Goal: Find contact information: Find contact information

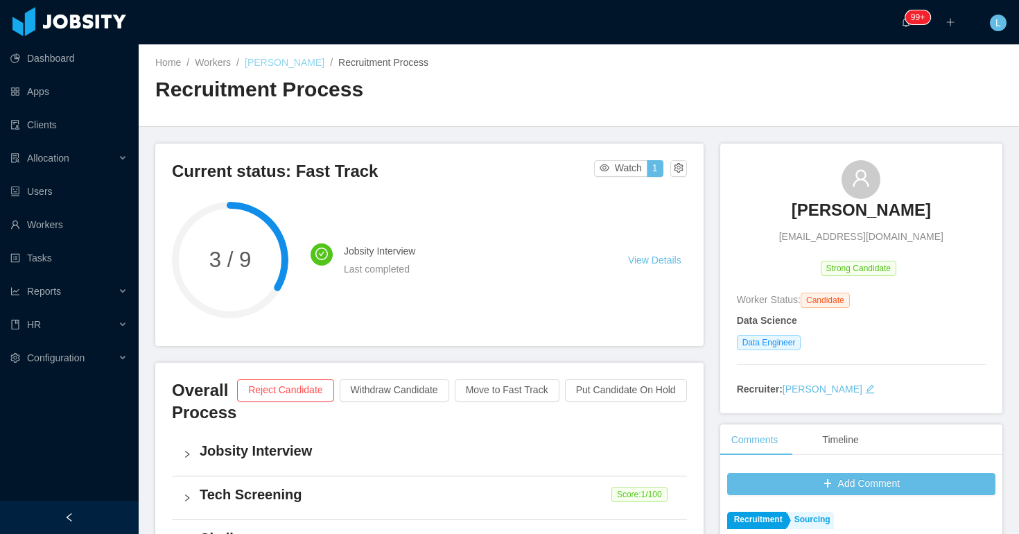
click at [295, 62] on link "[PERSON_NAME]" at bounding box center [285, 62] width 80 height 11
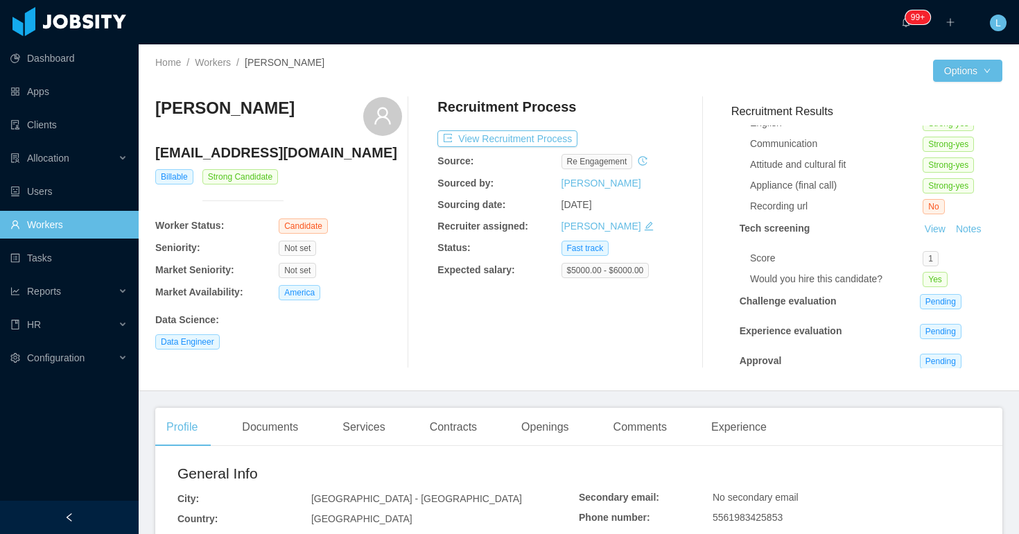
scroll to position [71, 0]
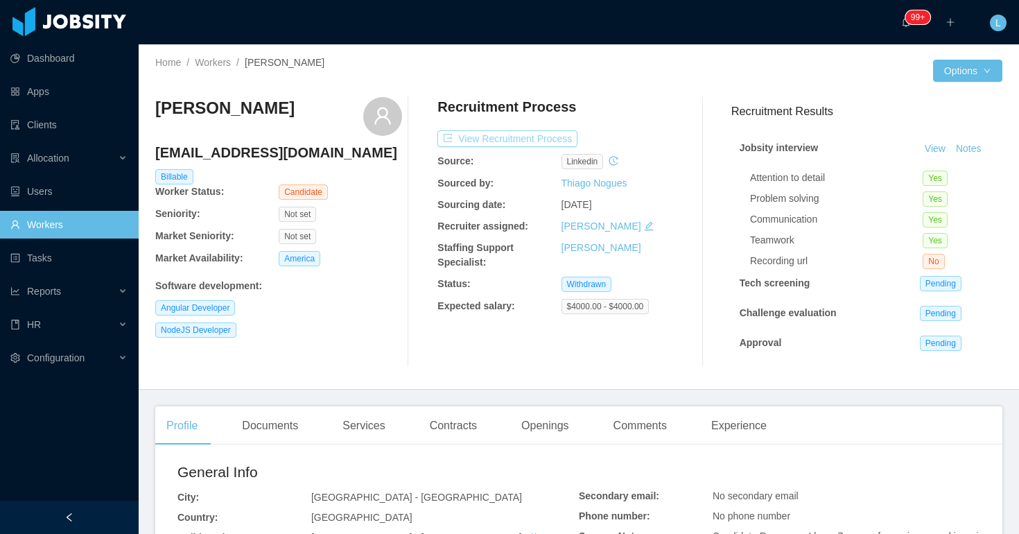
click at [550, 140] on button "View Recruitment Process" at bounding box center [507, 138] width 140 height 17
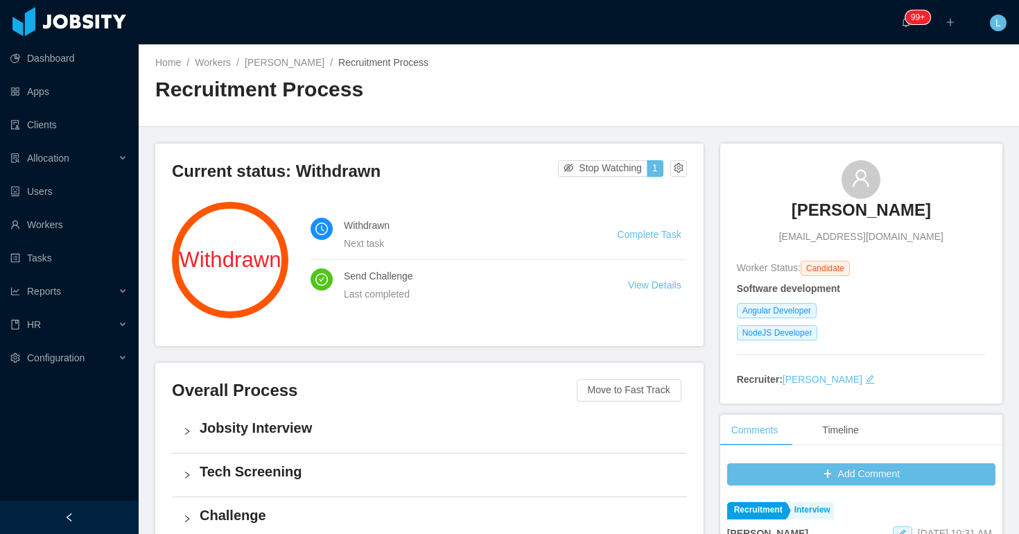
click at [836, 237] on span "[EMAIL_ADDRESS][DOMAIN_NAME]" at bounding box center [861, 236] width 164 height 15
copy span "[EMAIL_ADDRESS][DOMAIN_NAME]"
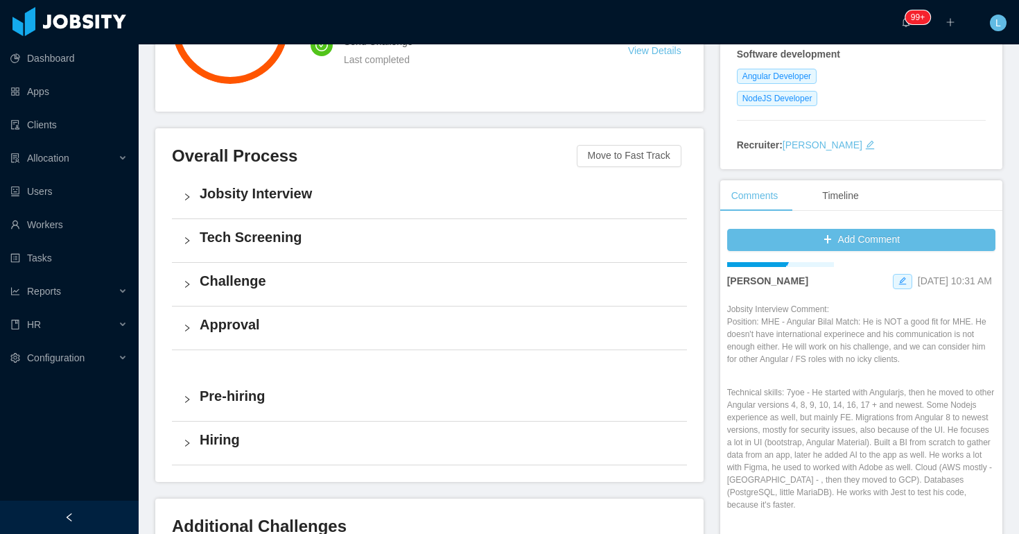
scroll to position [257, 0]
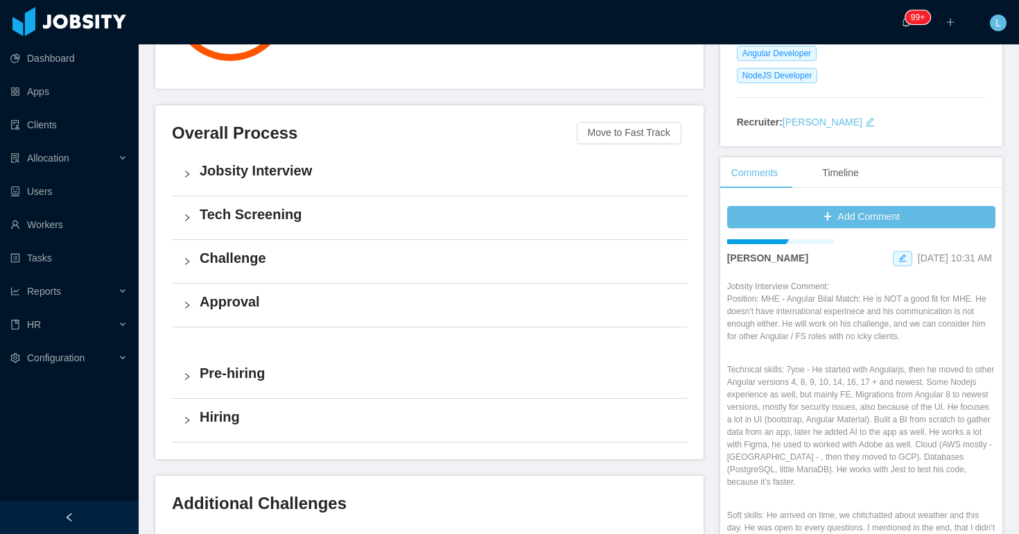
click at [726, 265] on div "Add Comment Recruitment Interview [PERSON_NAME] [DATE] 10:31 AM Jobsity Intervi…" at bounding box center [861, 430] width 282 height 463
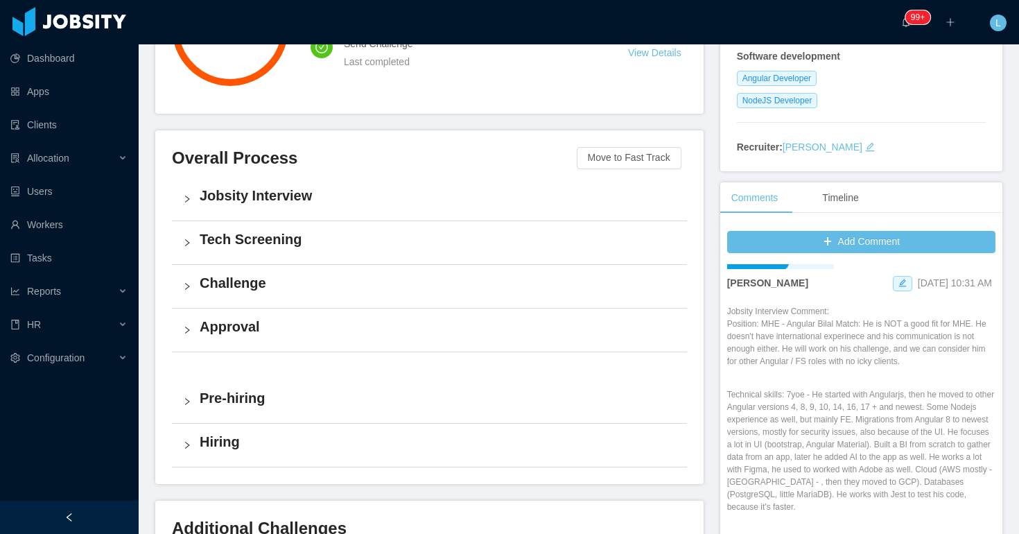
scroll to position [0, 0]
